Goal: Information Seeking & Learning: Learn about a topic

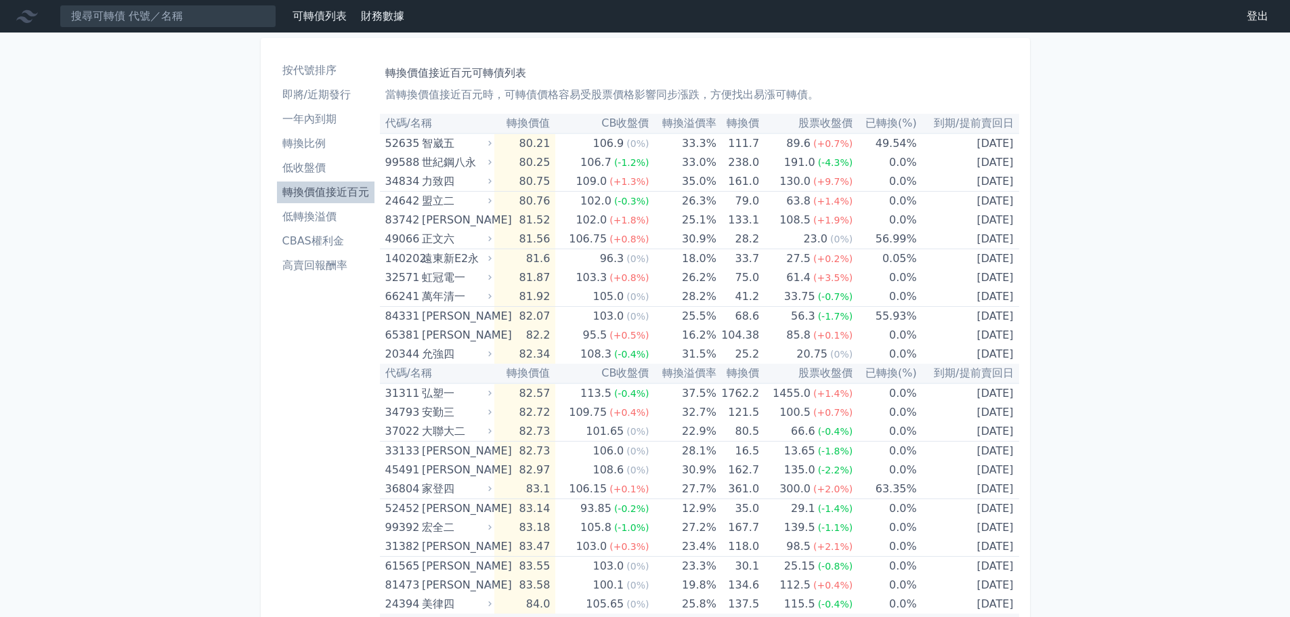
click at [303, 193] on li "轉換價值接近百元" at bounding box center [325, 192] width 97 height 16
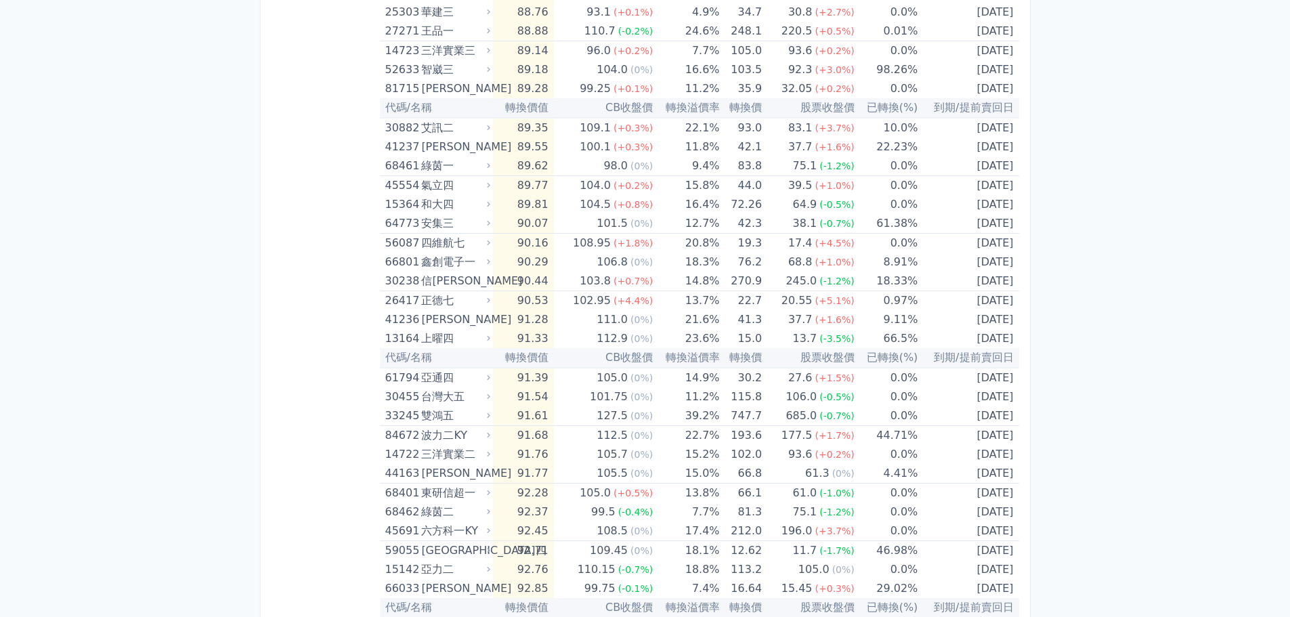
scroll to position [1015, 0]
click at [436, 529] on div "六方科一KY" at bounding box center [454, 530] width 66 height 19
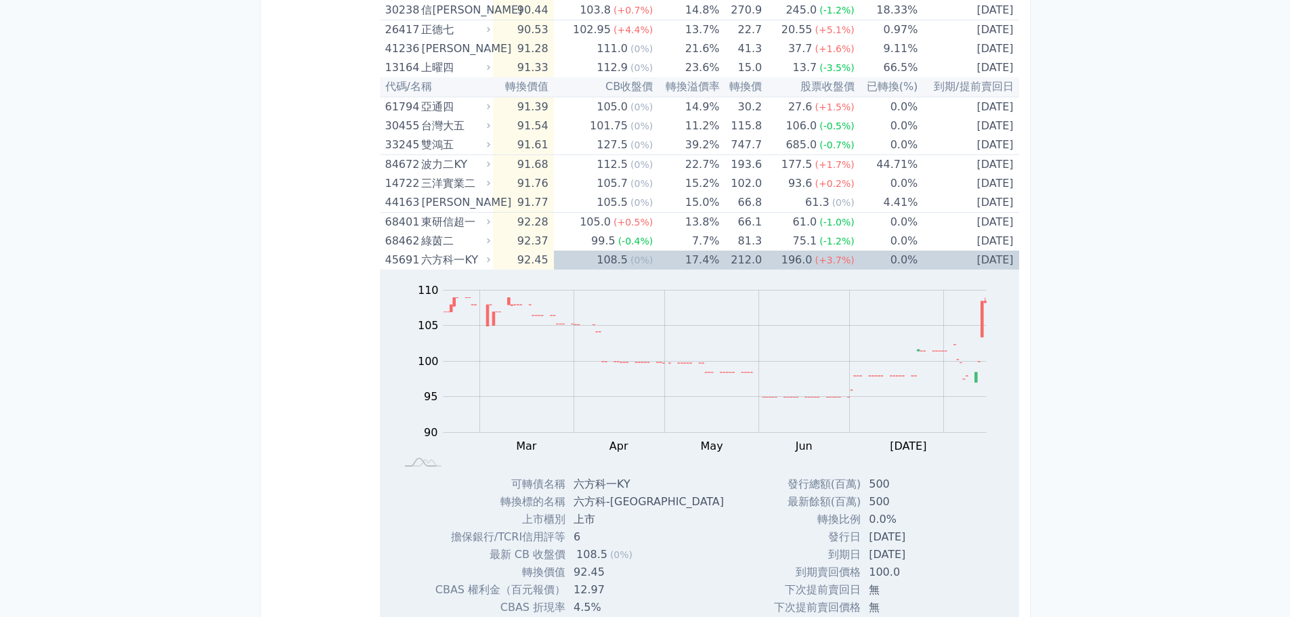
scroll to position [1489, 0]
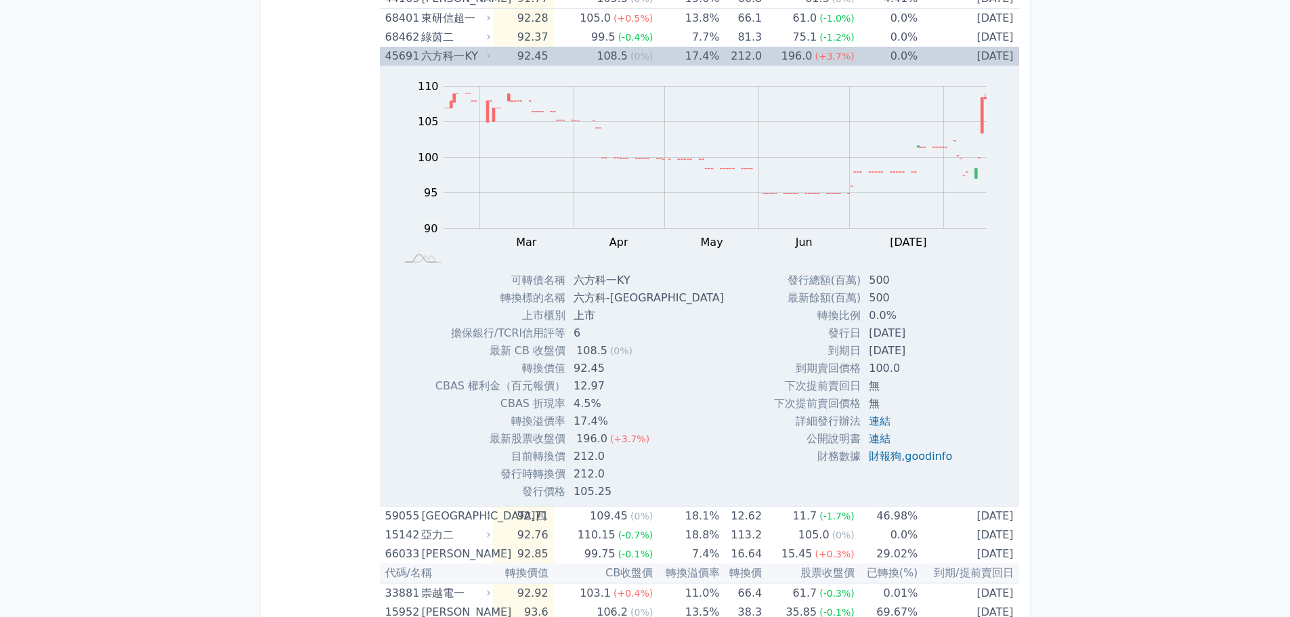
click at [490, 54] on icon at bounding box center [488, 55] width 3 height 5
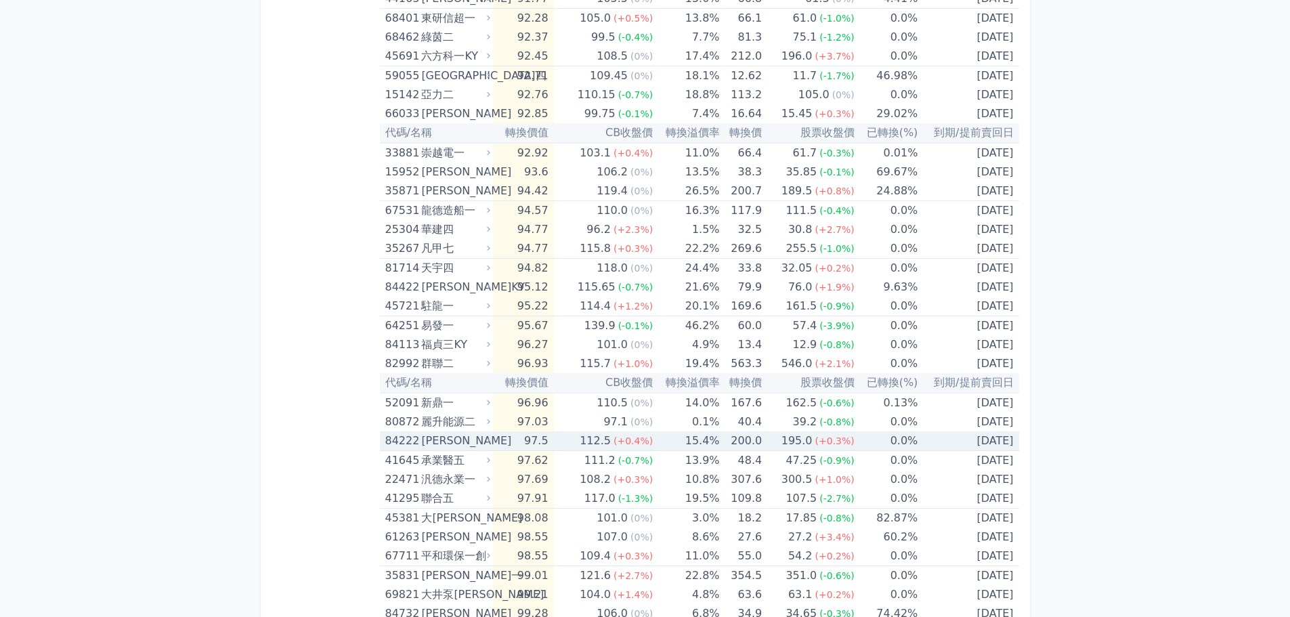
click at [421, 443] on div "84222 [PERSON_NAME]" at bounding box center [434, 440] width 99 height 19
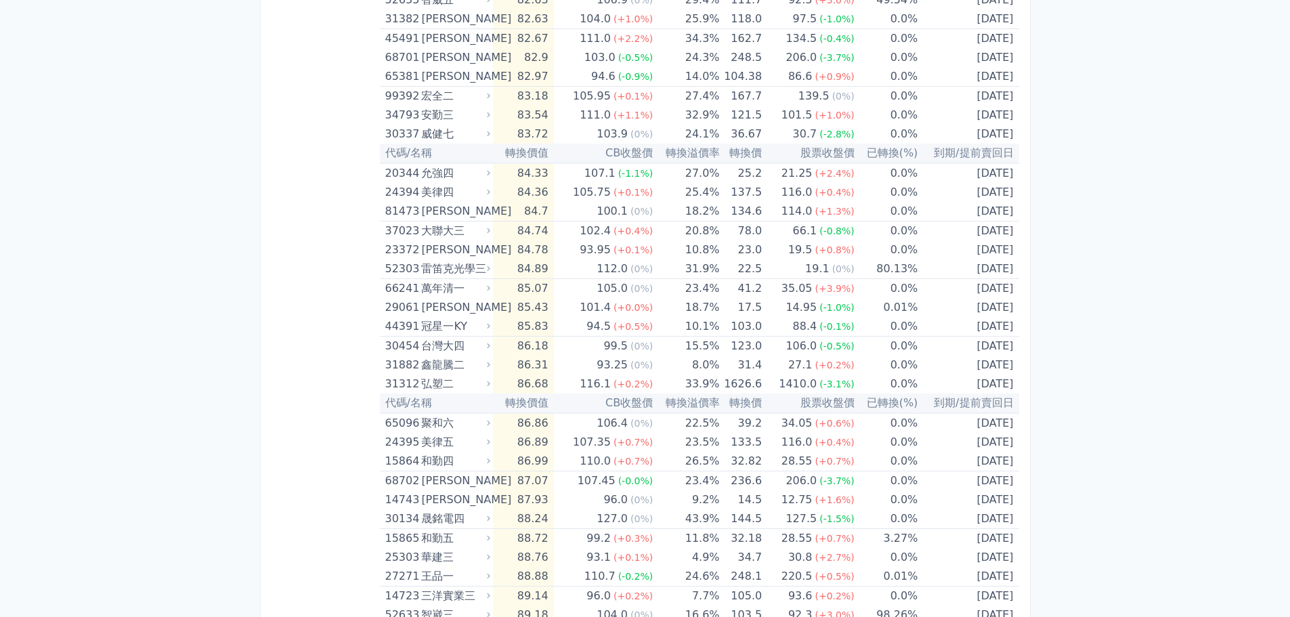
scroll to position [0, 0]
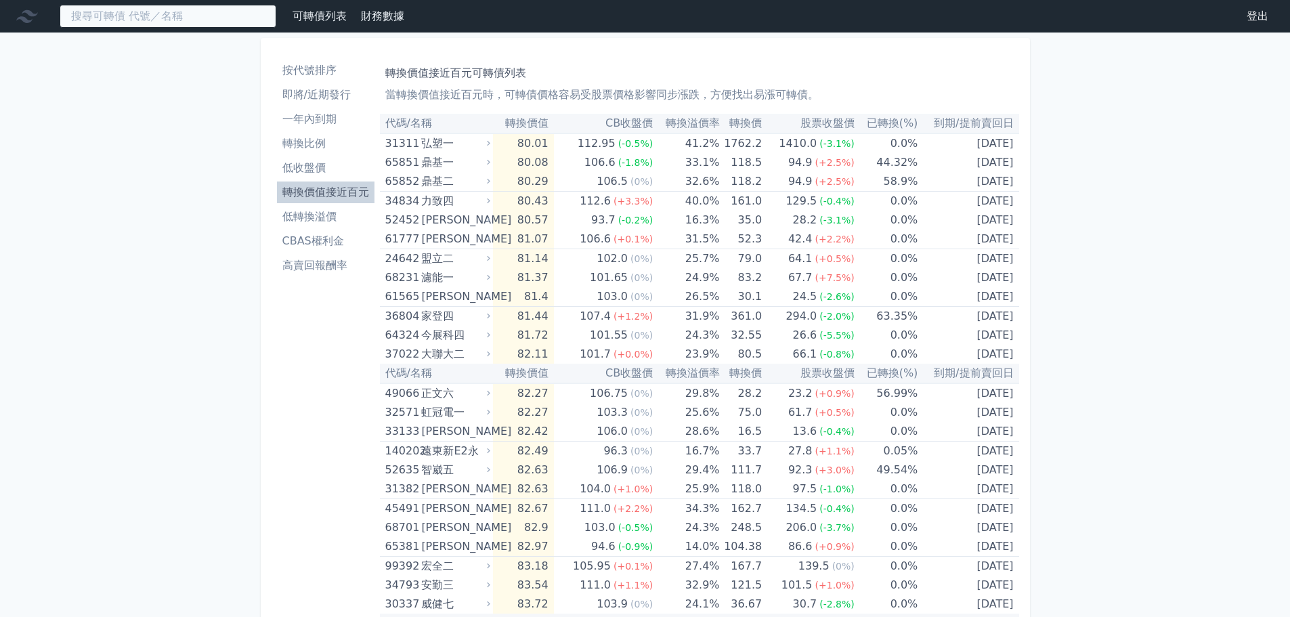
click at [230, 20] on input at bounding box center [168, 16] width 217 height 23
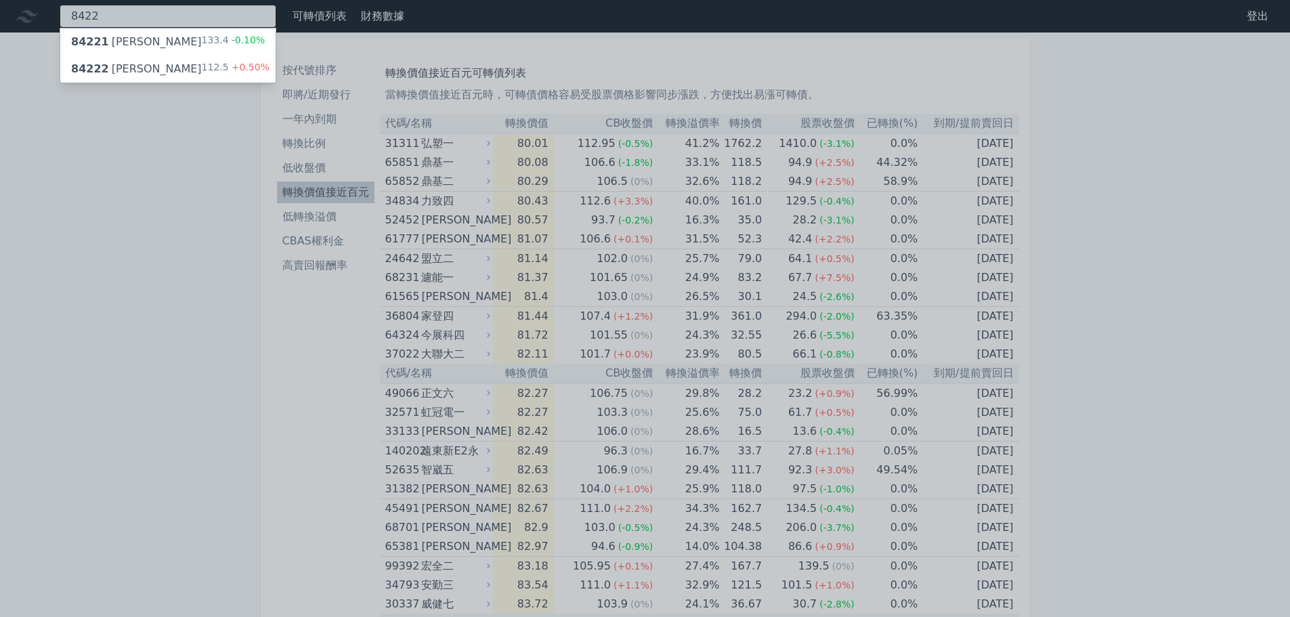
type input "8422"
click at [189, 43] on div "84221 [PERSON_NAME]一 133.4 -0.10%" at bounding box center [167, 41] width 215 height 27
click at [82, 226] on div at bounding box center [645, 308] width 1290 height 617
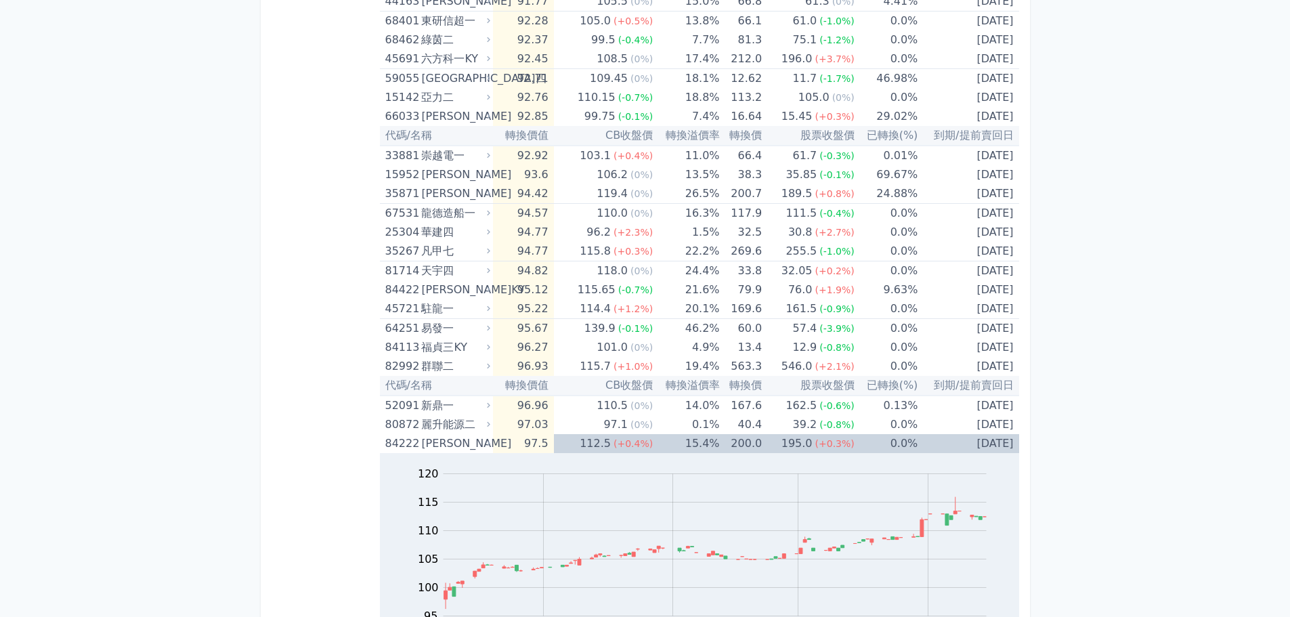
scroll to position [1625, 0]
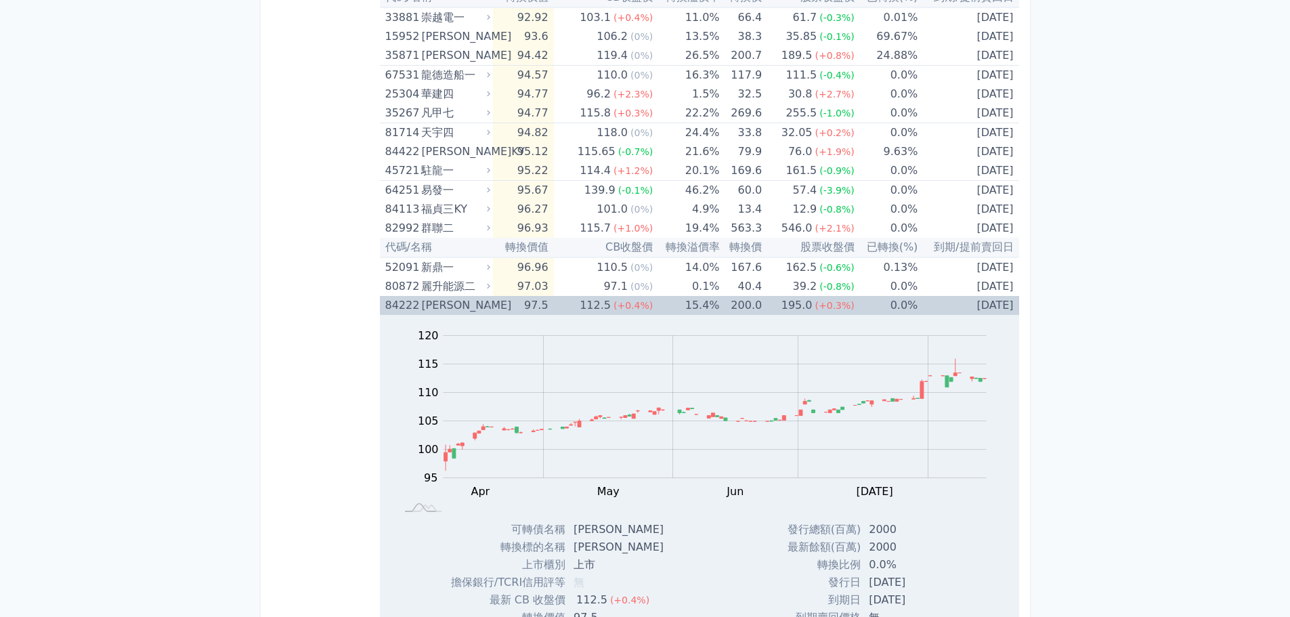
click at [463, 299] on div "[PERSON_NAME]" at bounding box center [454, 305] width 66 height 19
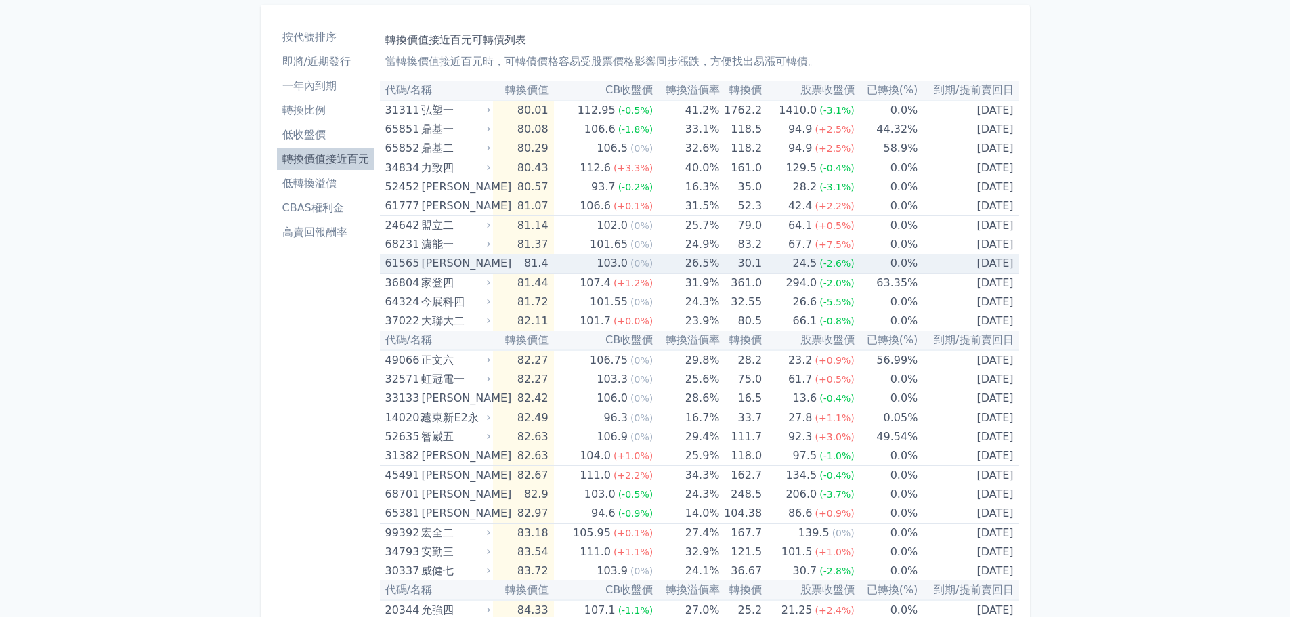
scroll to position [0, 0]
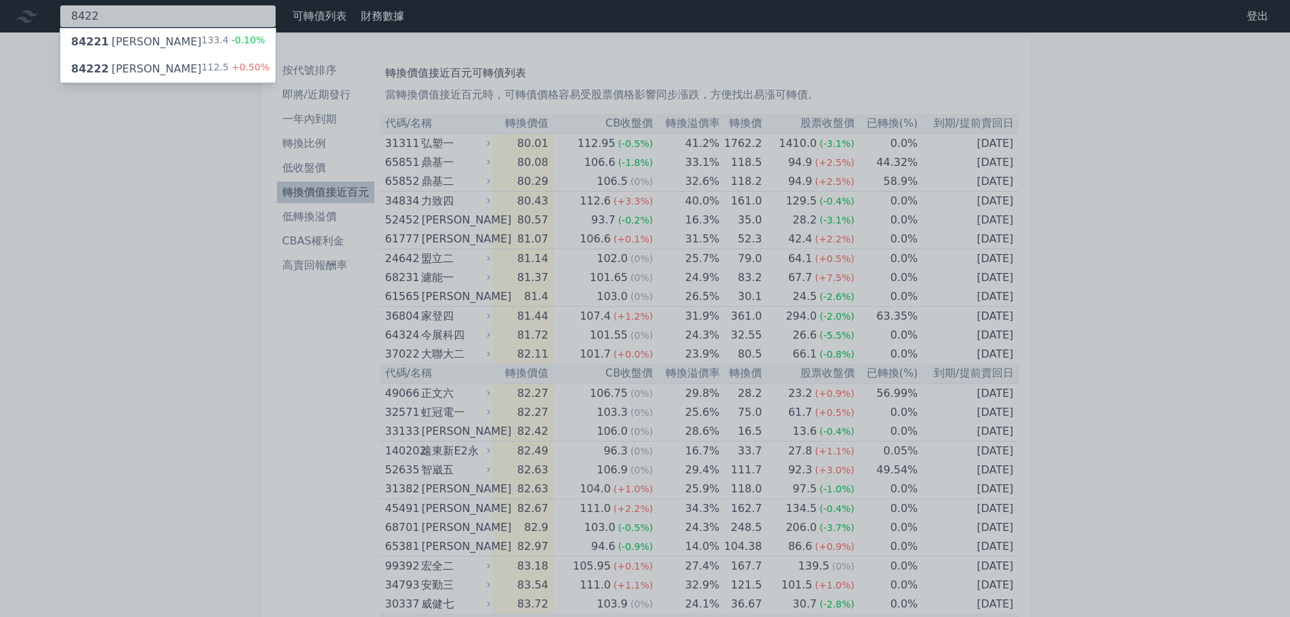
drag, startPoint x: 212, startPoint y: 16, endPoint x: 72, endPoint y: 13, distance: 140.2
click at [72, 13] on div "8422 84221 可寧衛一 133.4 -0.10% 84222 可寧衛二 112.5 +0.50%" at bounding box center [168, 16] width 217 height 23
type input "4164"
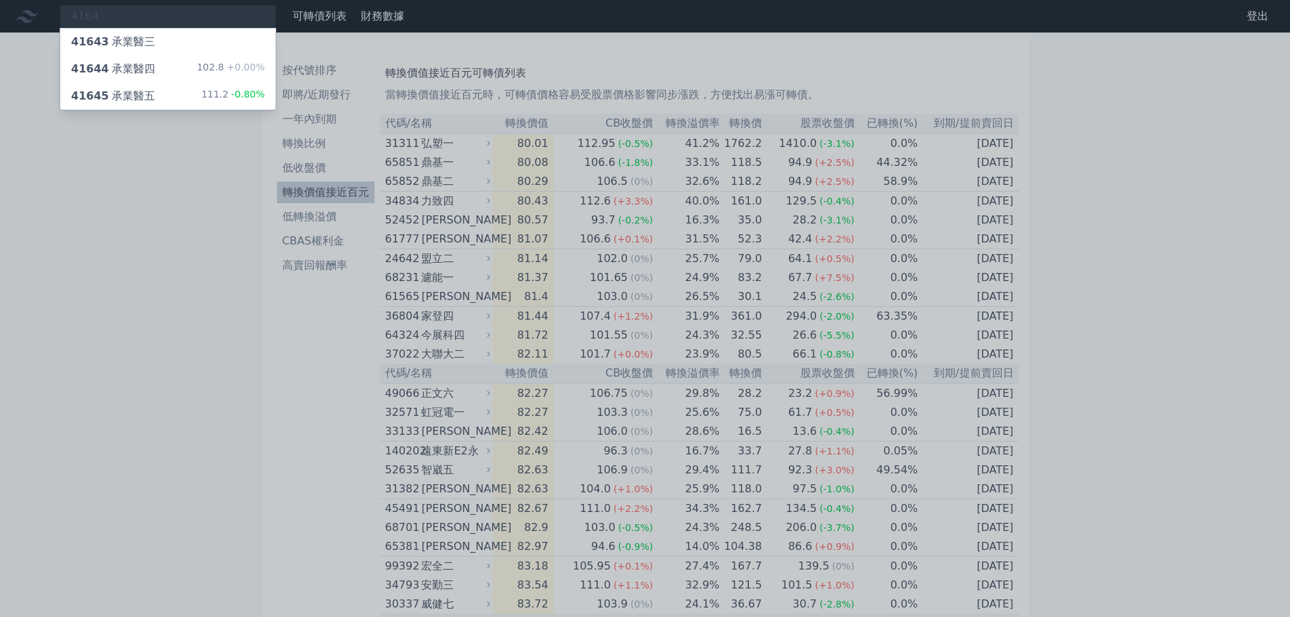
click at [110, 70] on div "41644 承業醫四" at bounding box center [113, 69] width 84 height 16
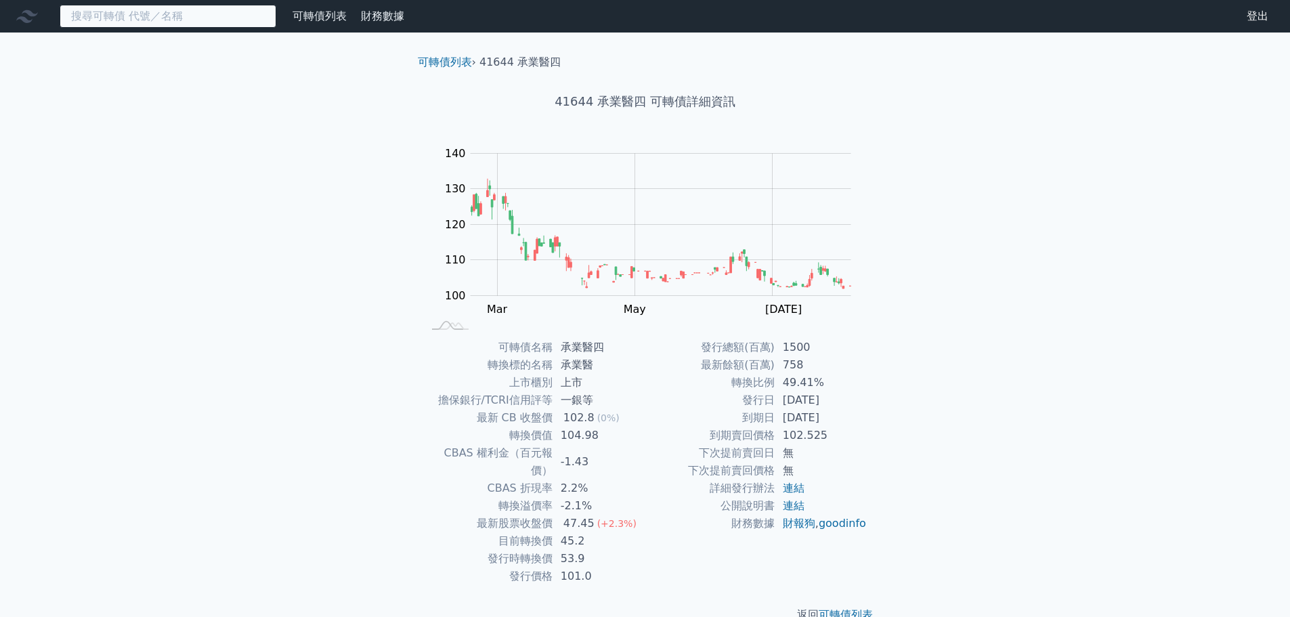
click at [108, 16] on input at bounding box center [168, 16] width 217 height 23
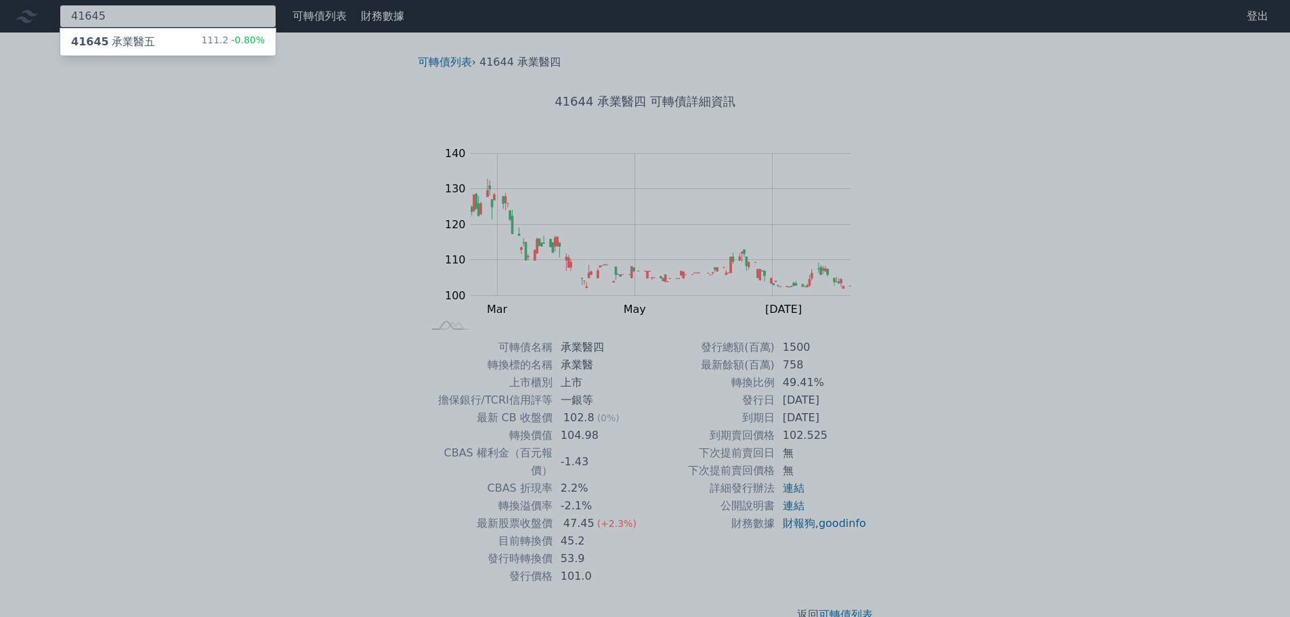
type input "41645"
click at [146, 43] on div "41645 承業醫五" at bounding box center [113, 42] width 84 height 16
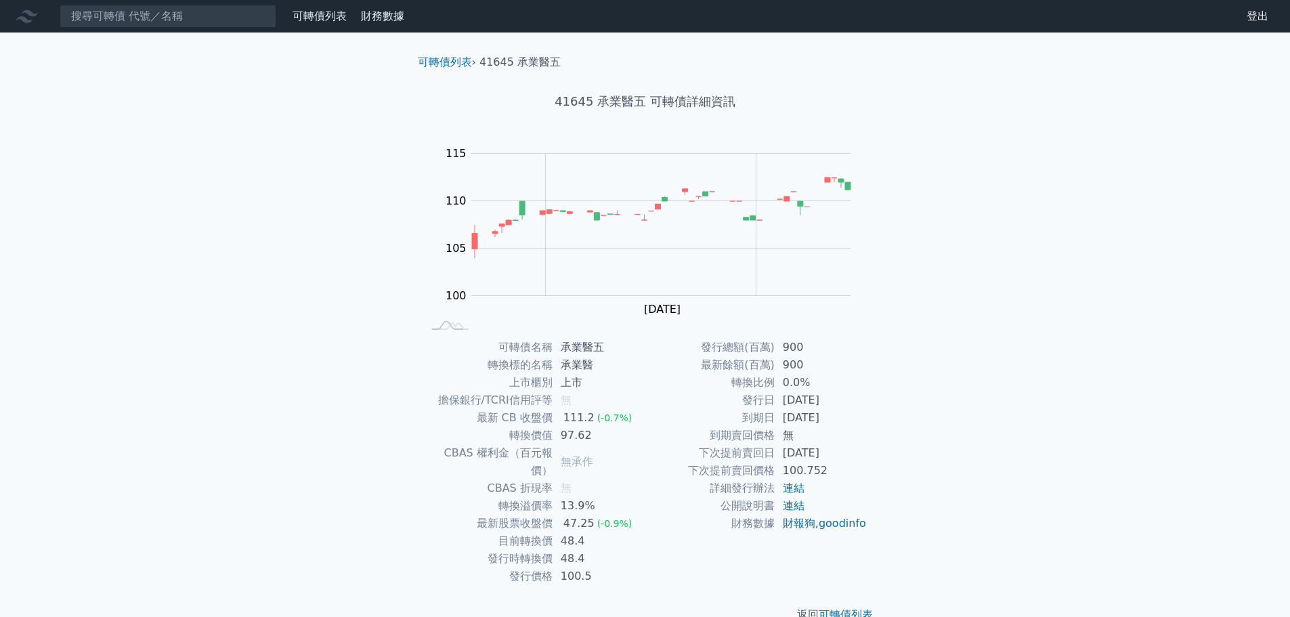
click at [81, 4] on nav "可轉債列表 財務數據 可轉債列表 財務數據 登出 登出" at bounding box center [645, 16] width 1290 height 32
click at [82, 9] on input at bounding box center [168, 16] width 217 height 23
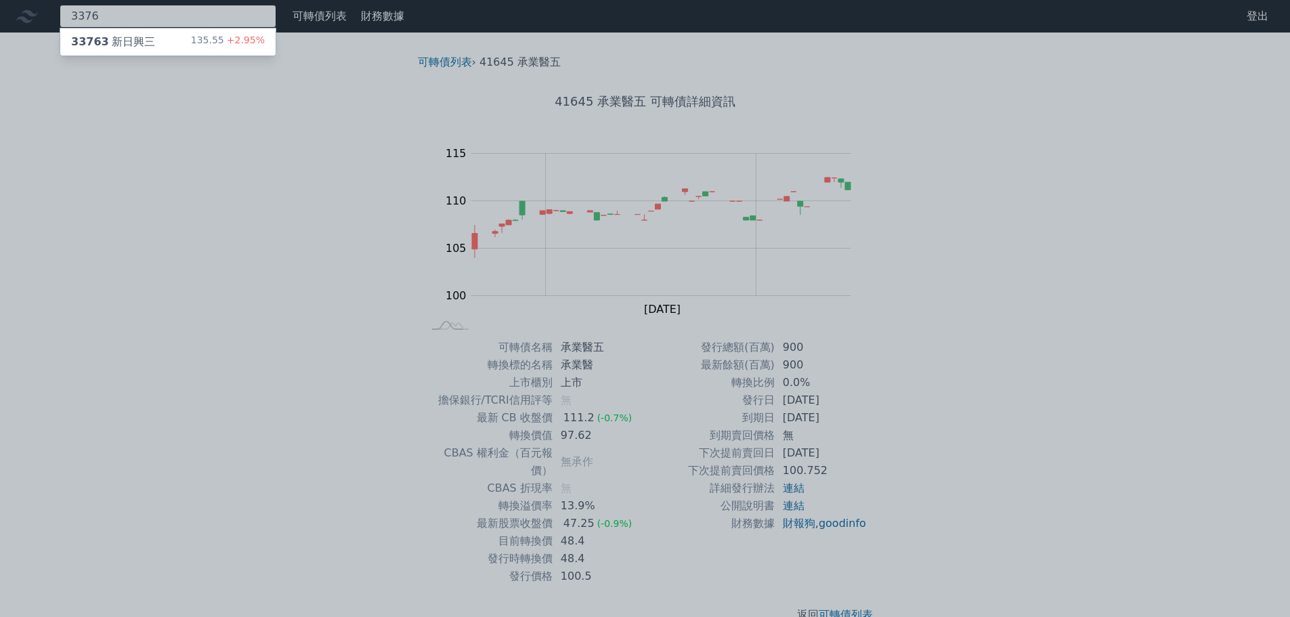
type input "3376"
click at [130, 47] on div "33763 新日興三" at bounding box center [113, 42] width 84 height 16
